Goal: Task Accomplishment & Management: Manage account settings

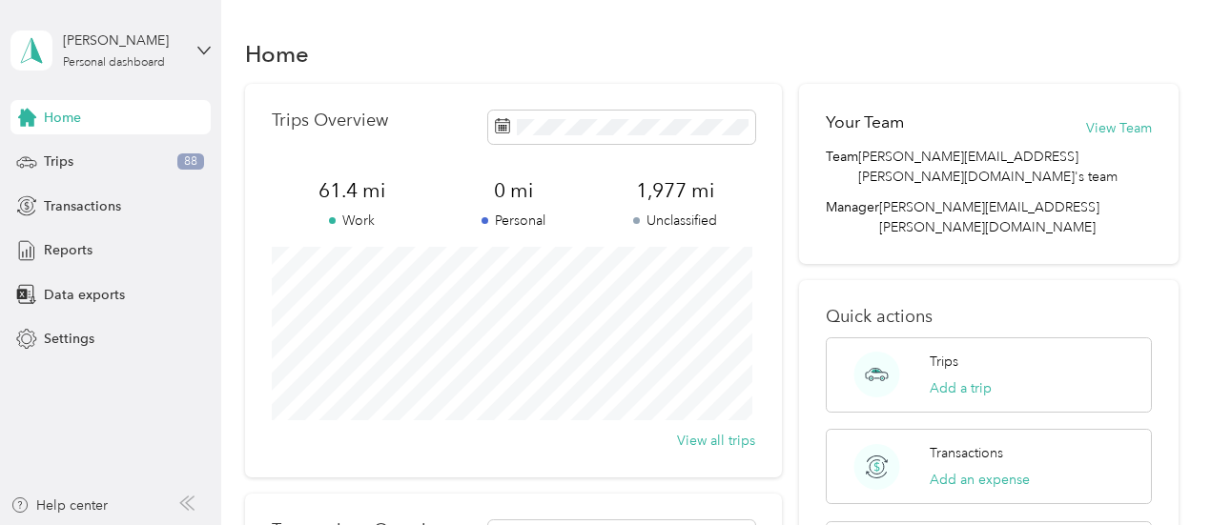
click at [711, 37] on div "Home" at bounding box center [711, 53] width 933 height 40
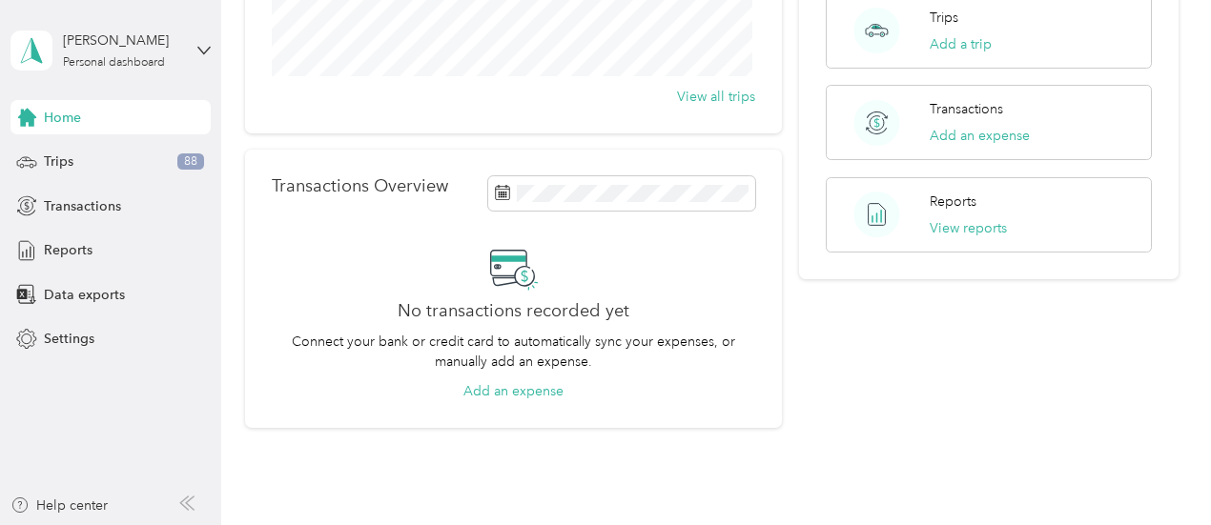
scroll to position [158, 0]
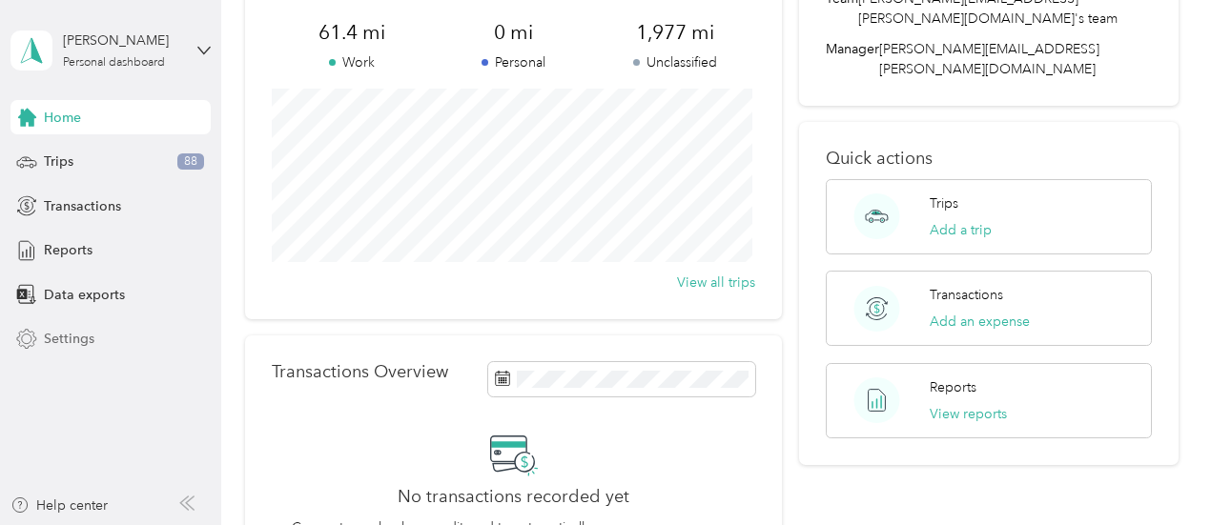
click at [53, 334] on span "Settings" at bounding box center [69, 339] width 51 height 20
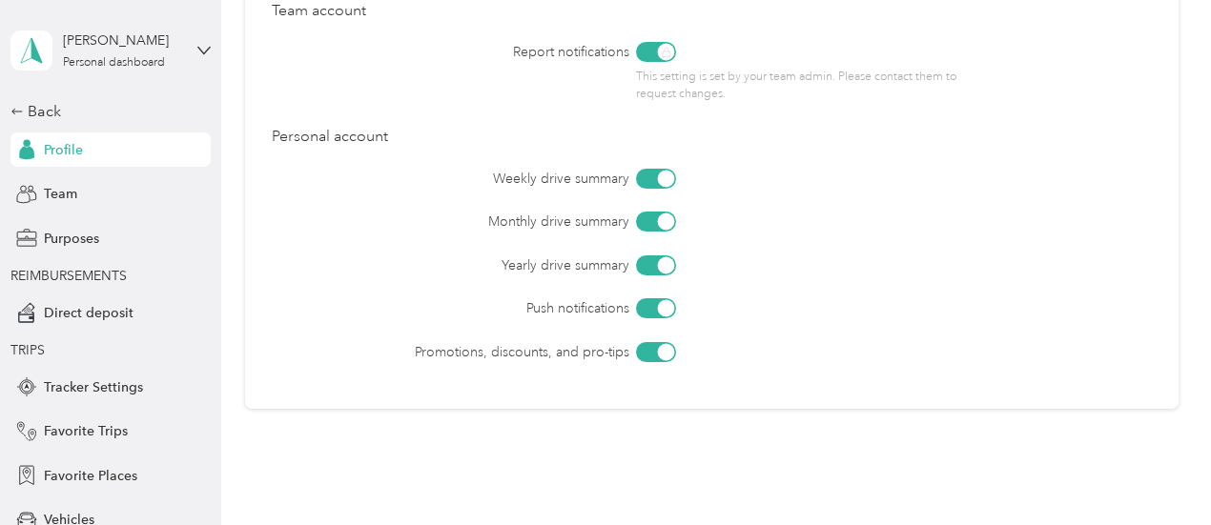
scroll to position [921, 0]
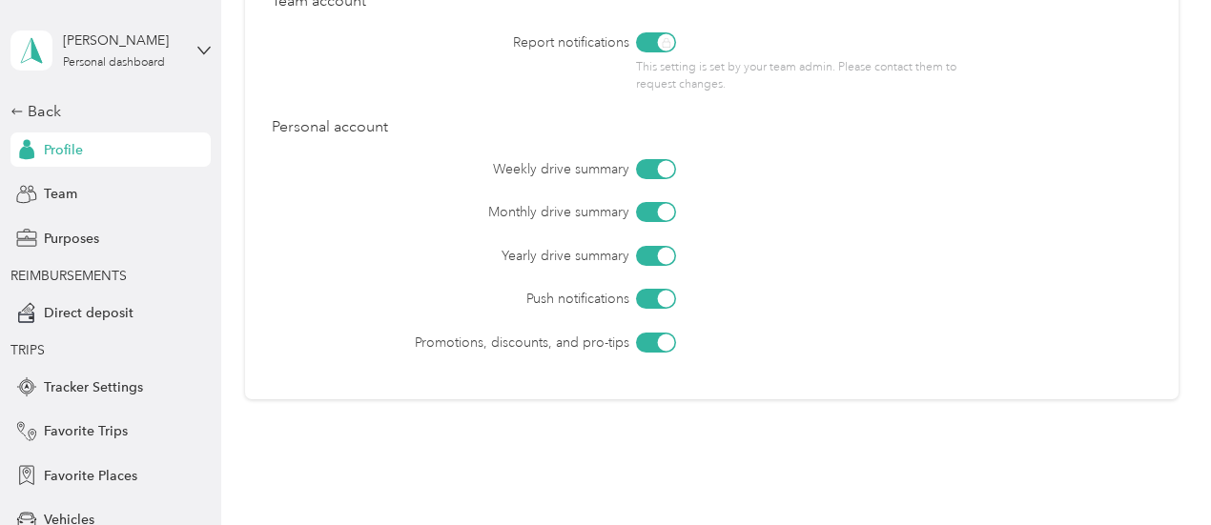
click at [162, 349] on span "TRIPS" at bounding box center [105, 350] width 191 height 20
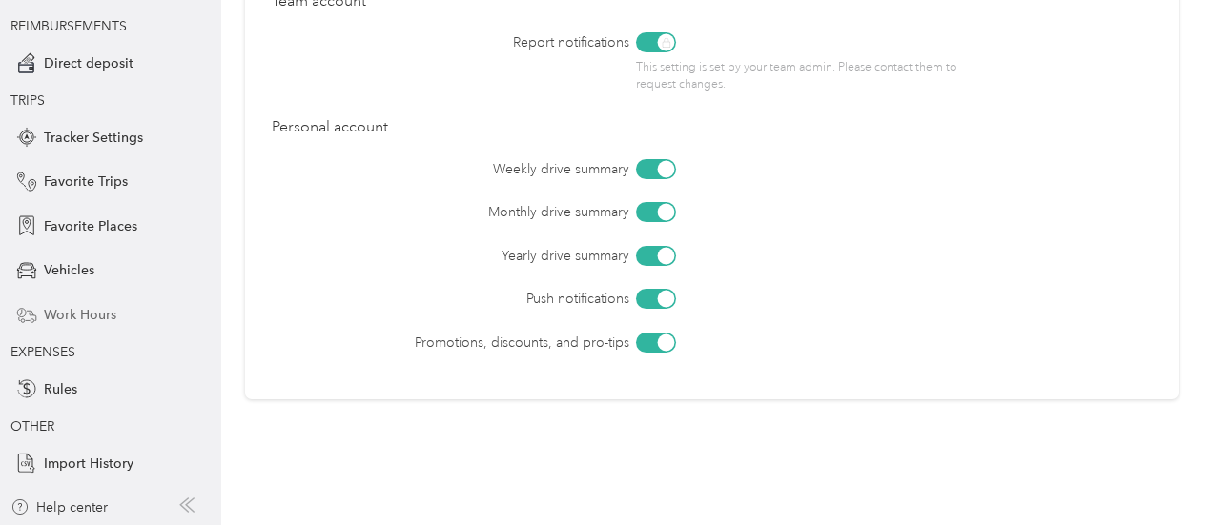
scroll to position [252, 0]
click at [71, 266] on span "Vehicles" at bounding box center [69, 268] width 51 height 20
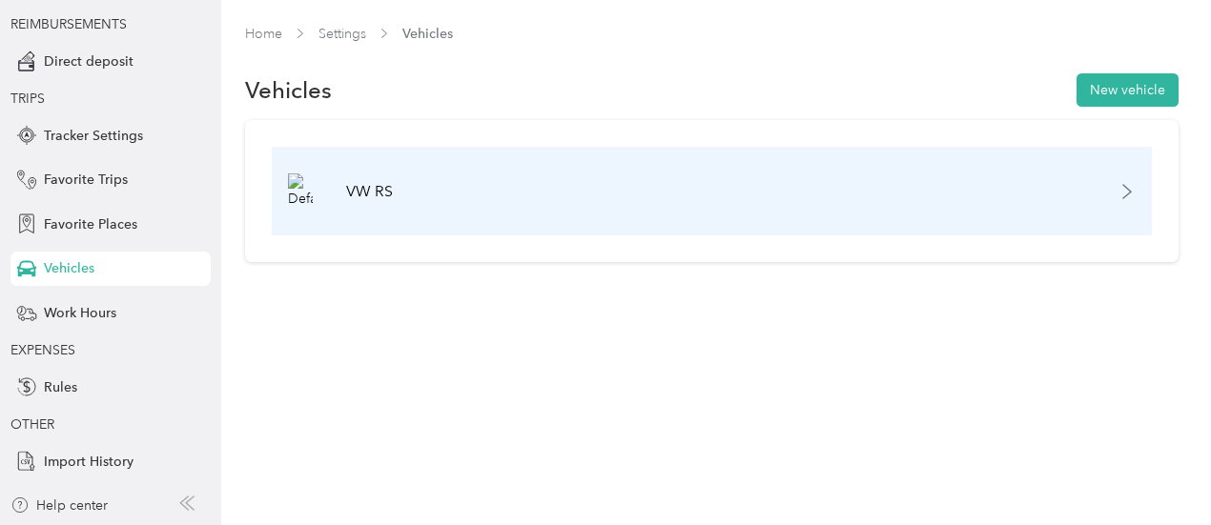
click at [1094, 188] on div "VW RS" at bounding box center [712, 191] width 880 height 89
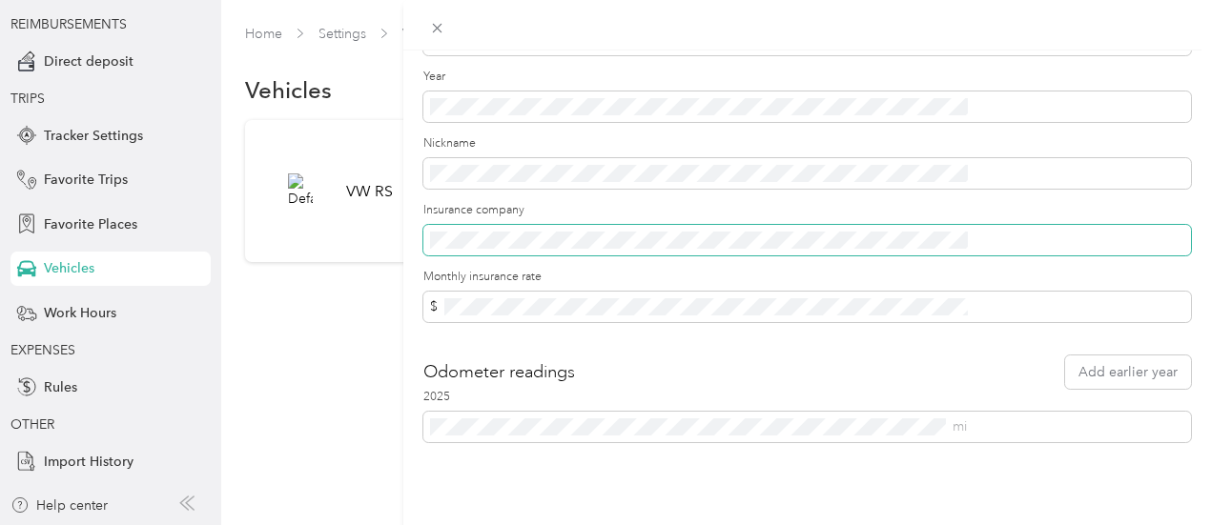
scroll to position [293, 0]
